Goal: Task Accomplishment & Management: Use online tool/utility

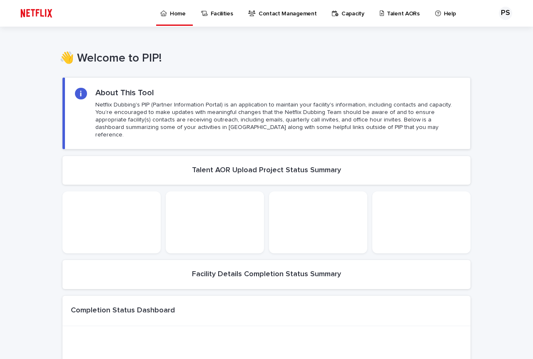
drag, startPoint x: 339, startPoint y: 37, endPoint x: 349, endPoint y: 28, distance: 13.6
click at [339, 37] on div "👋 Welcome to PIP! •••" at bounding box center [266, 48] width 533 height 42
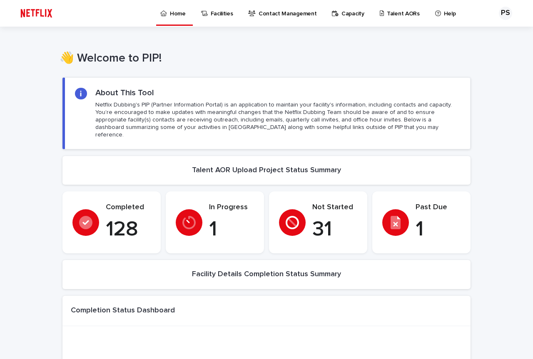
click at [392, 10] on p "Talent AORs" at bounding box center [403, 8] width 33 height 17
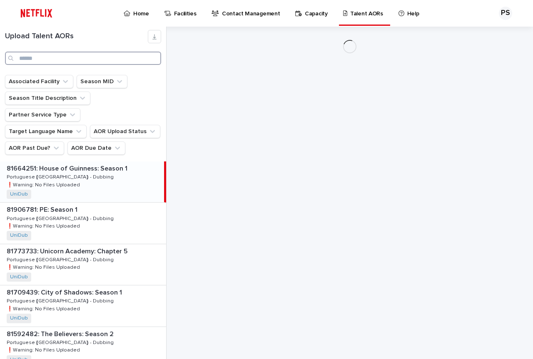
click at [59, 59] on input "Search" at bounding box center [83, 58] width 156 height 13
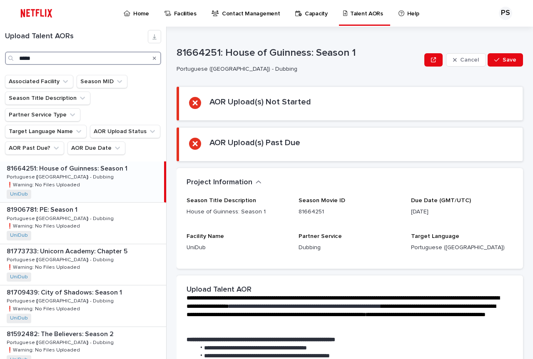
type input "*****"
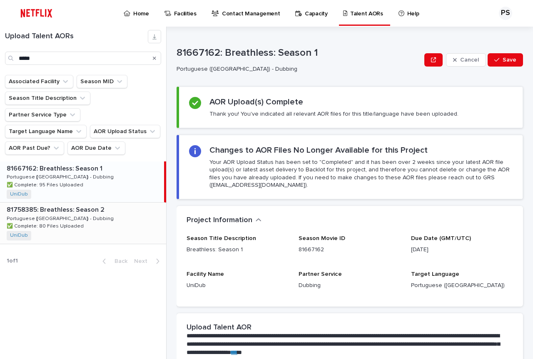
click at [73, 205] on p "81758385: Breathless: Season 2" at bounding box center [57, 210] width 100 height 10
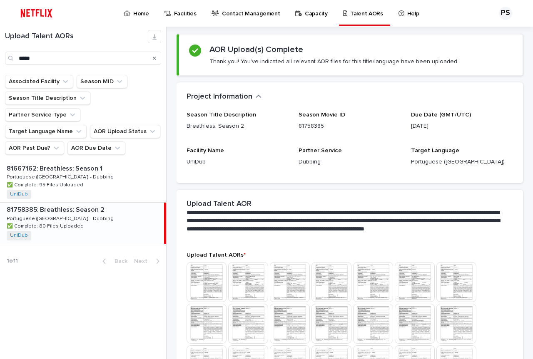
scroll to position [167, 0]
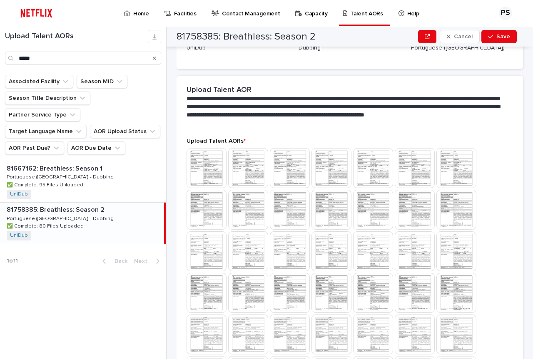
click at [26, 215] on p "Portuguese ([GEOGRAPHIC_DATA]) - Dubbing" at bounding box center [61, 218] width 109 height 7
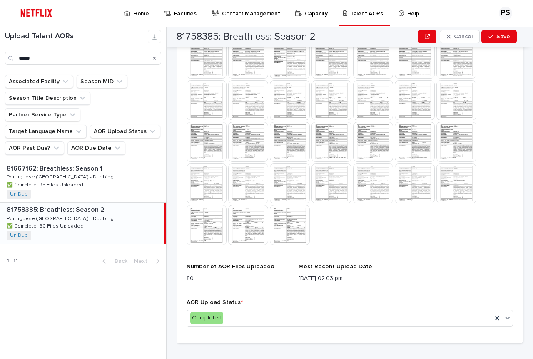
scroll to position [582, 0]
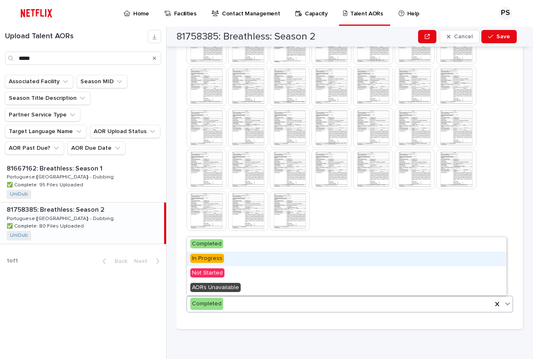
click at [215, 259] on span "In Progress" at bounding box center [207, 258] width 34 height 9
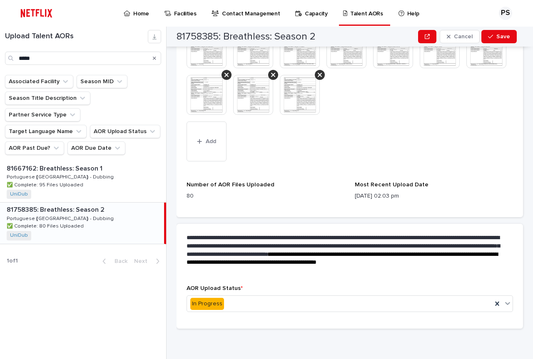
scroll to position [880, 0]
click at [213, 142] on span "Add" at bounding box center [211, 142] width 10 height 6
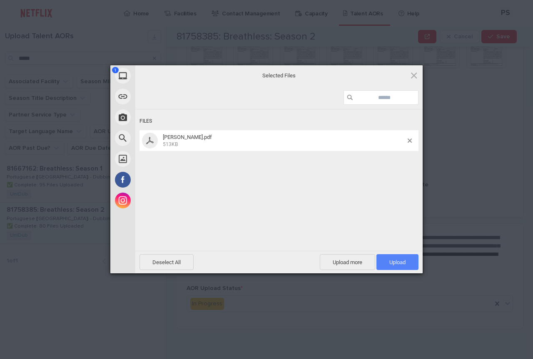
click at [403, 261] on span "Upload 1" at bounding box center [397, 262] width 16 height 6
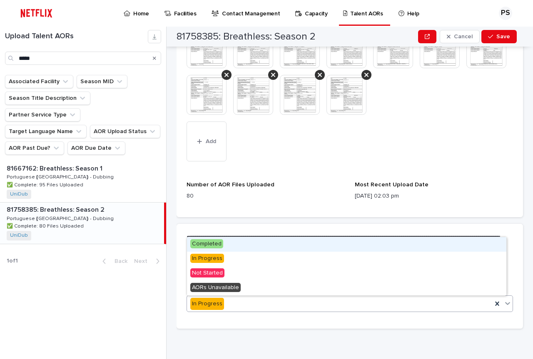
click at [220, 235] on p "**********" at bounding box center [345, 254] width 317 height 41
click at [203, 242] on span "Completed" at bounding box center [206, 244] width 33 height 9
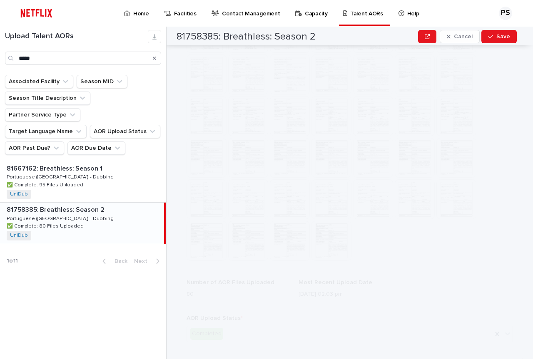
scroll to position [0, 0]
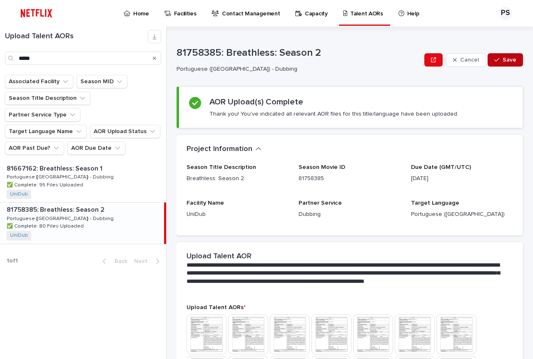
click at [501, 56] on button "Save" at bounding box center [505, 59] width 35 height 13
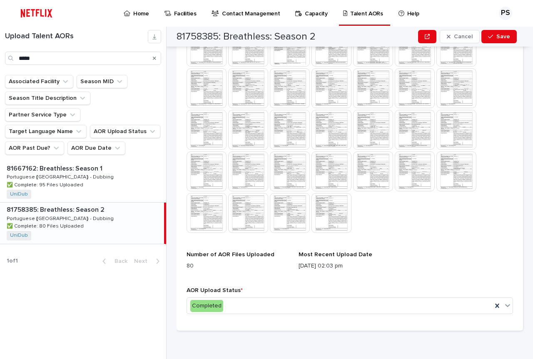
scroll to position [589, 0]
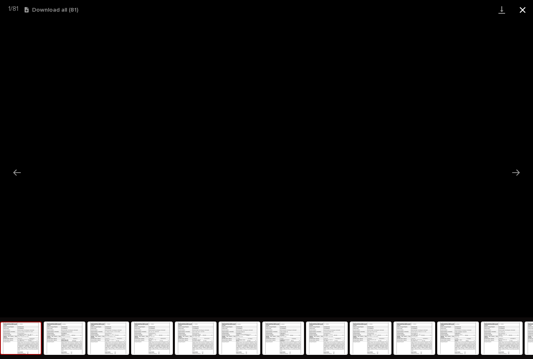
click at [524, 6] on button "Close gallery" at bounding box center [522, 10] width 21 height 20
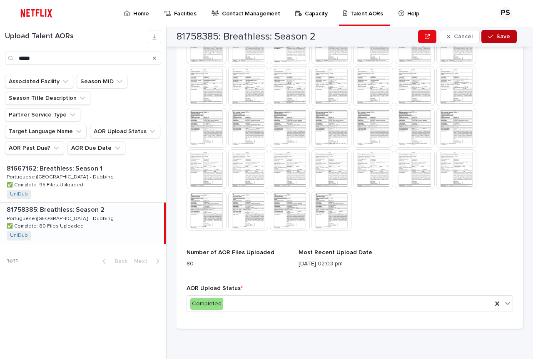
click at [494, 39] on div "button" at bounding box center [492, 37] width 8 height 6
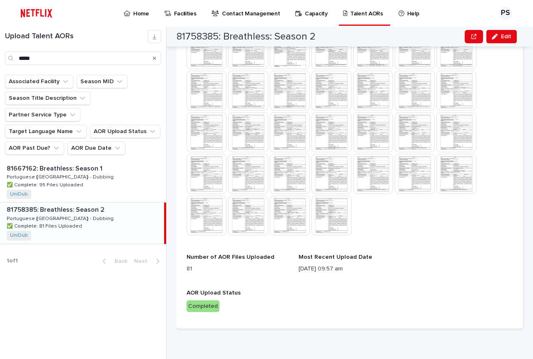
scroll to position [577, 0]
